Goal: Task Accomplishment & Management: Complete application form

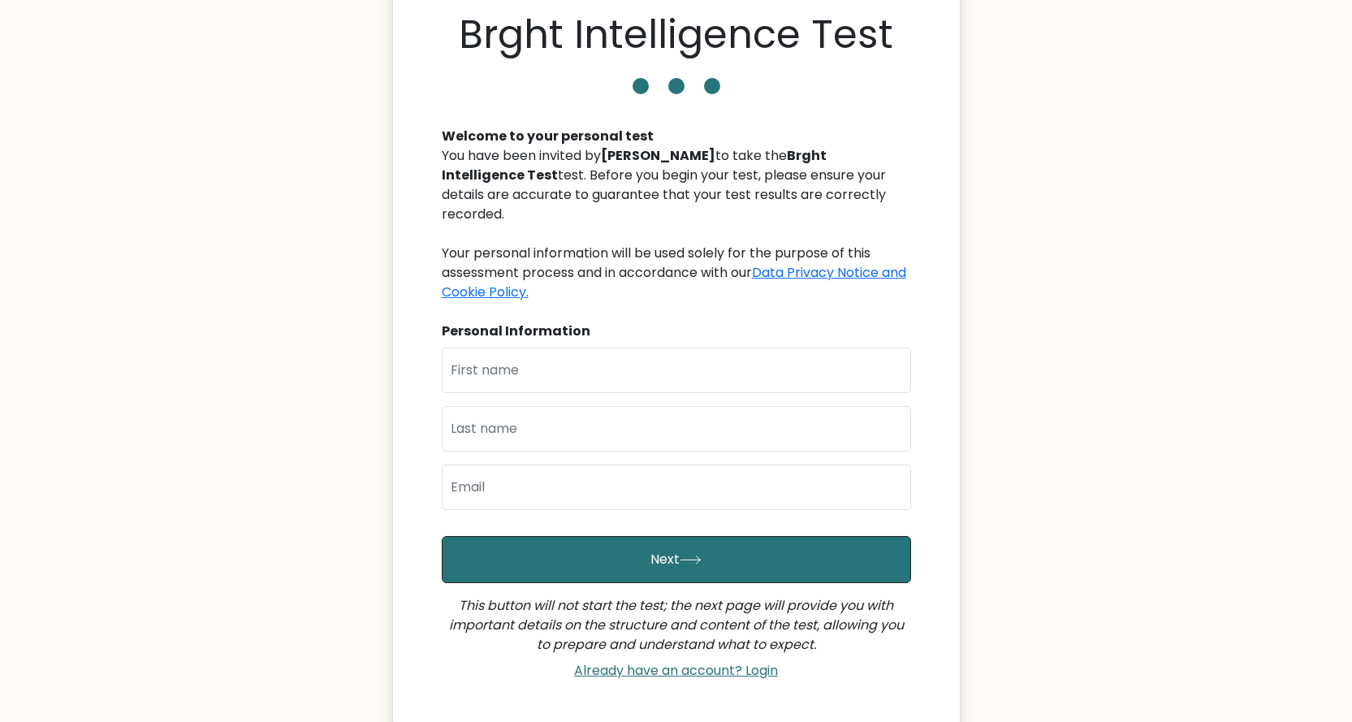
scroll to position [81, 0]
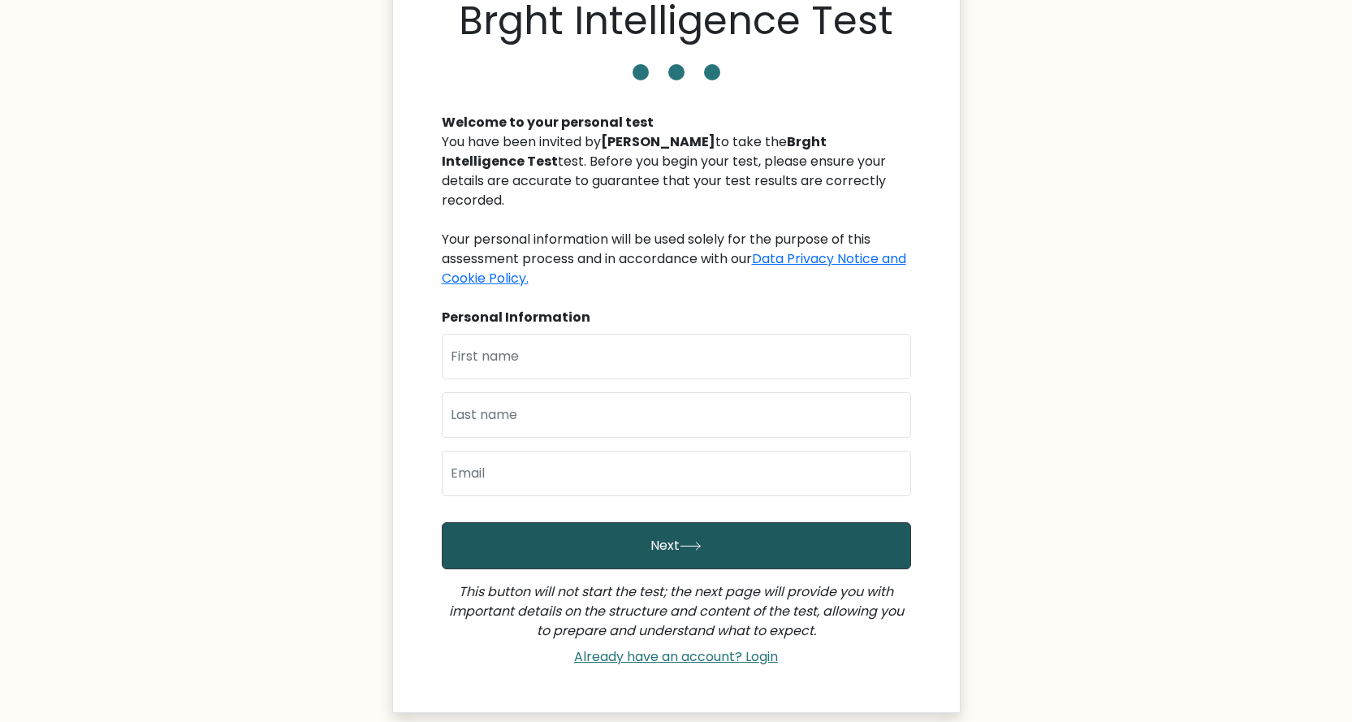
click at [704, 531] on button "Next" at bounding box center [676, 545] width 469 height 47
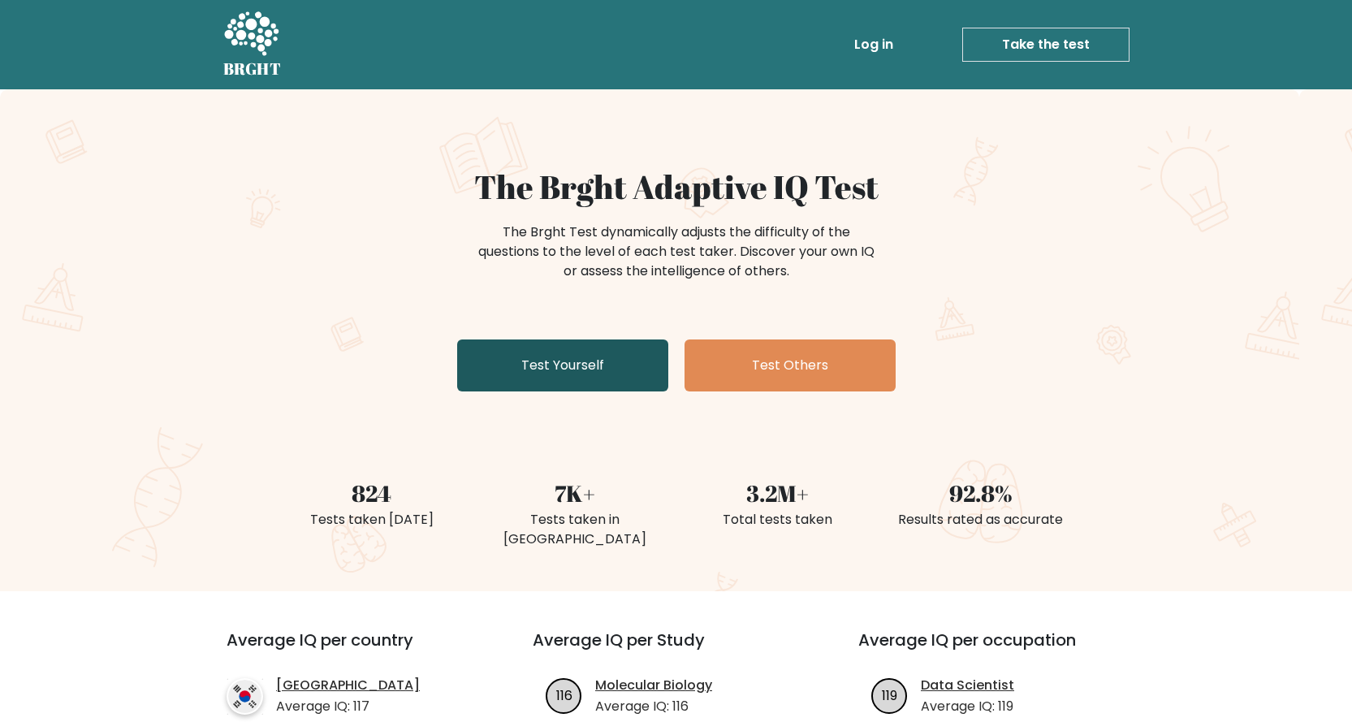
click at [567, 367] on link "Test Yourself" at bounding box center [562, 365] width 211 height 52
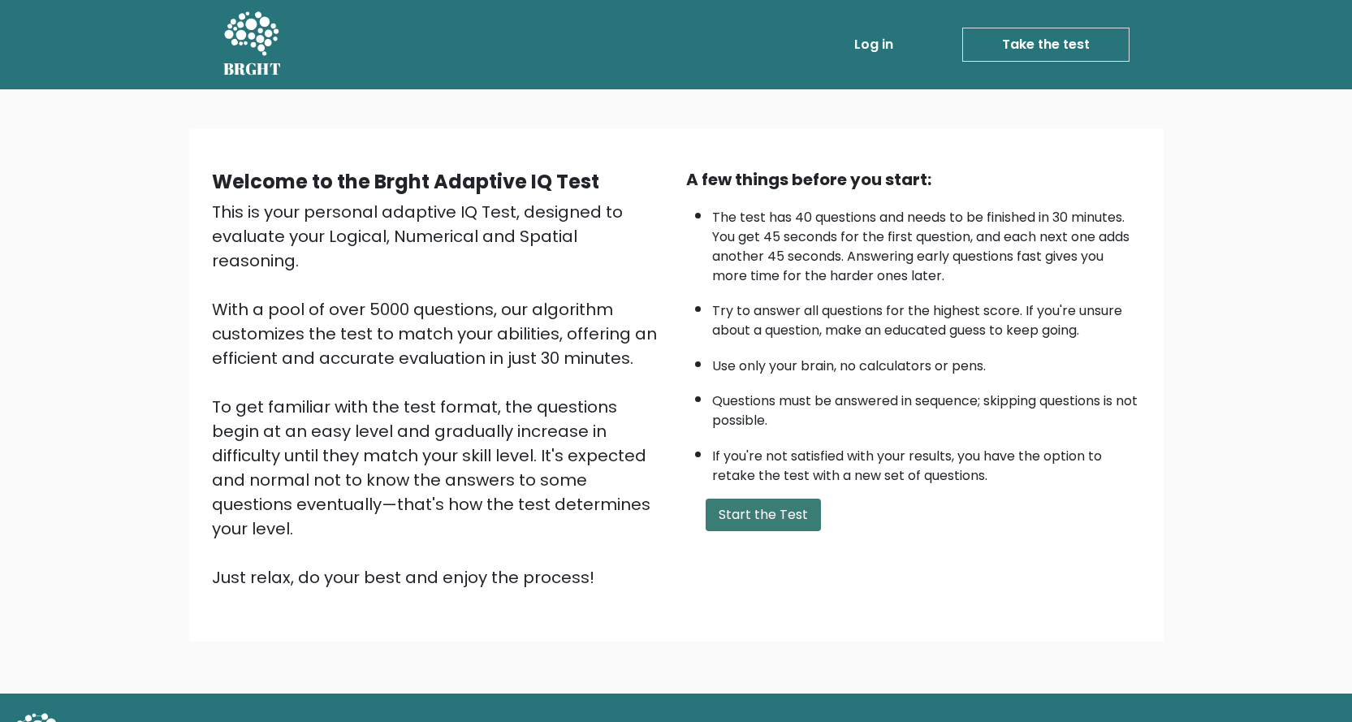
click at [764, 511] on button "Start the Test" at bounding box center [762, 514] width 115 height 32
